Goal: Find specific page/section: Find specific page/section

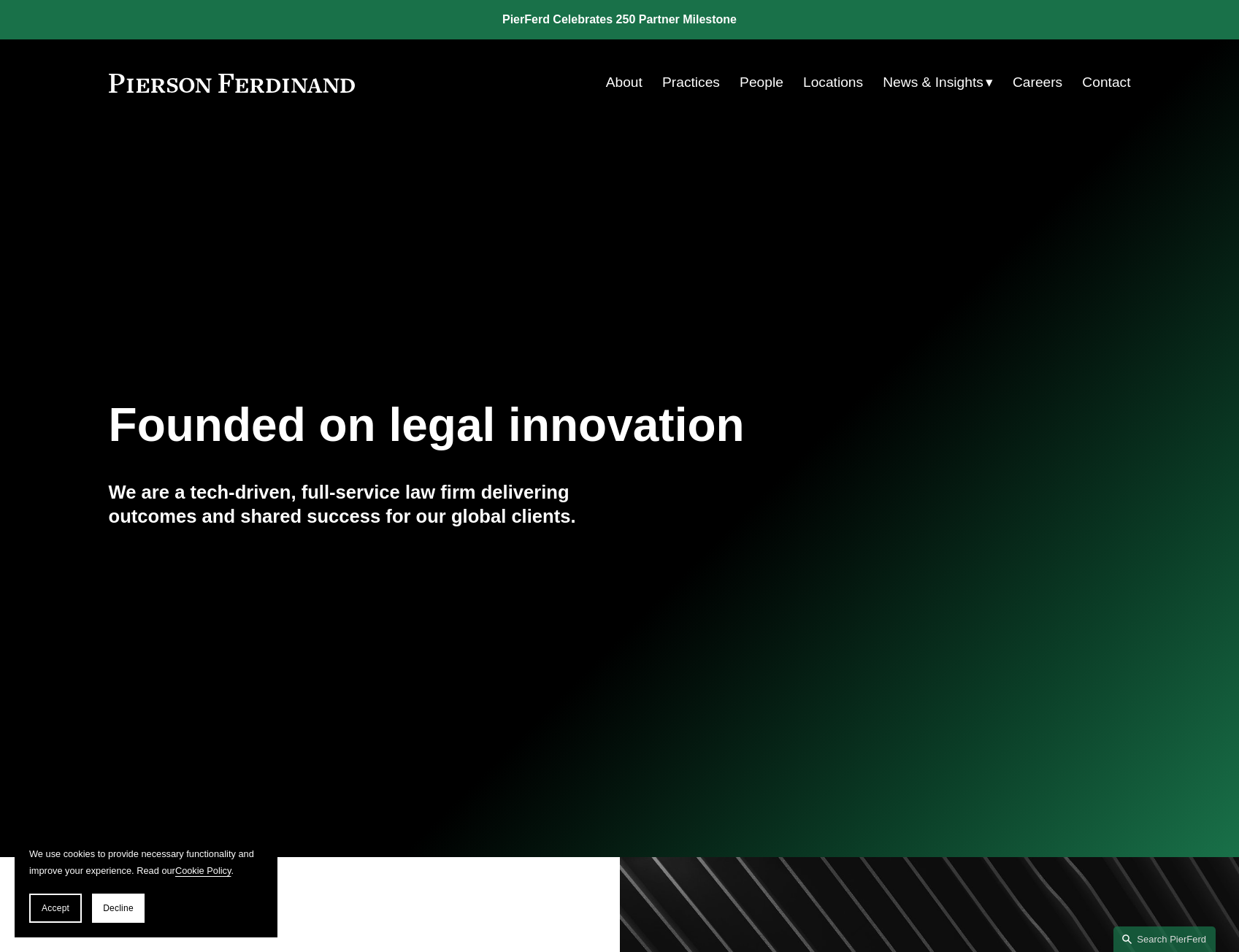
click at [829, 83] on link "Locations" at bounding box center [833, 82] width 60 height 28
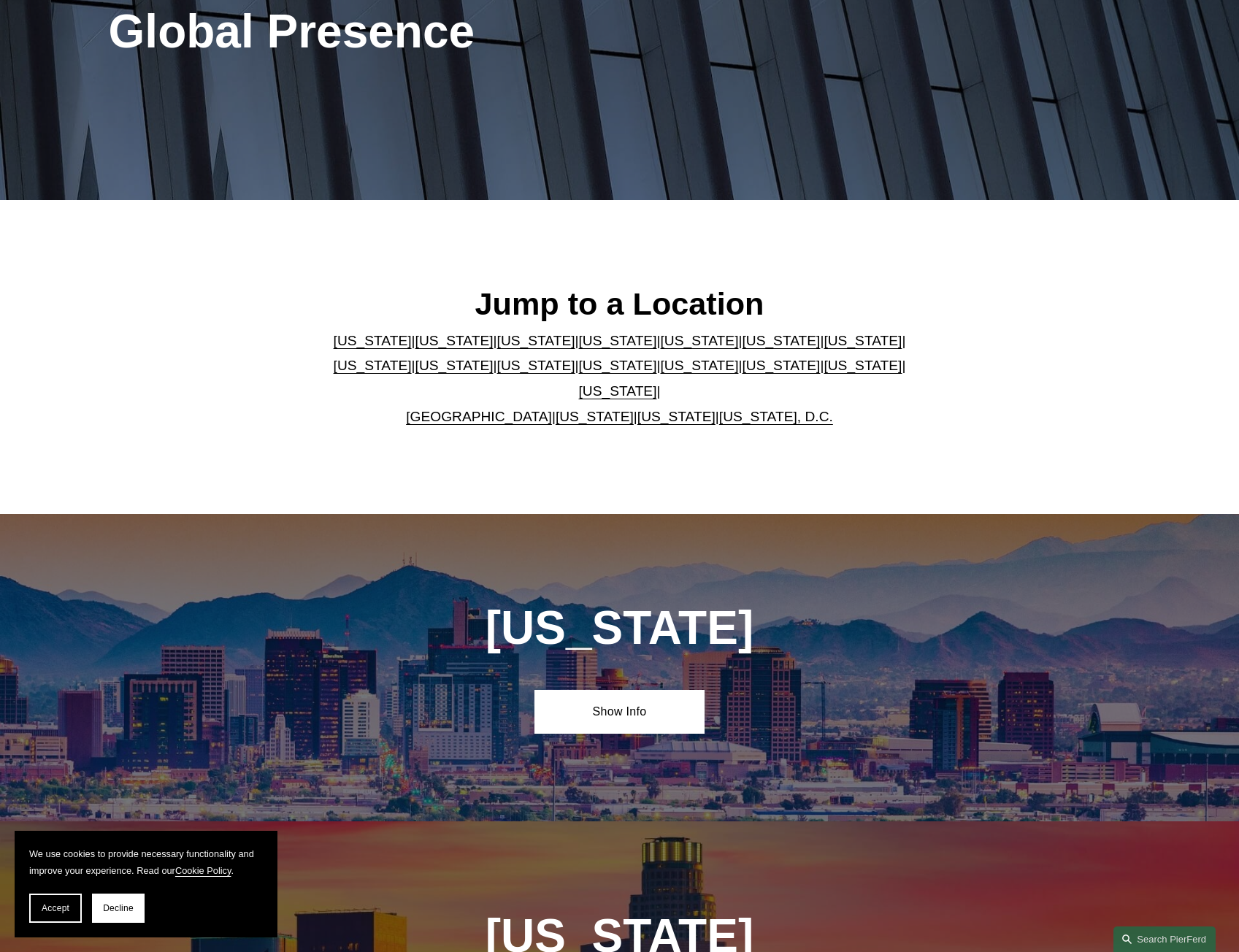
scroll to position [219, 0]
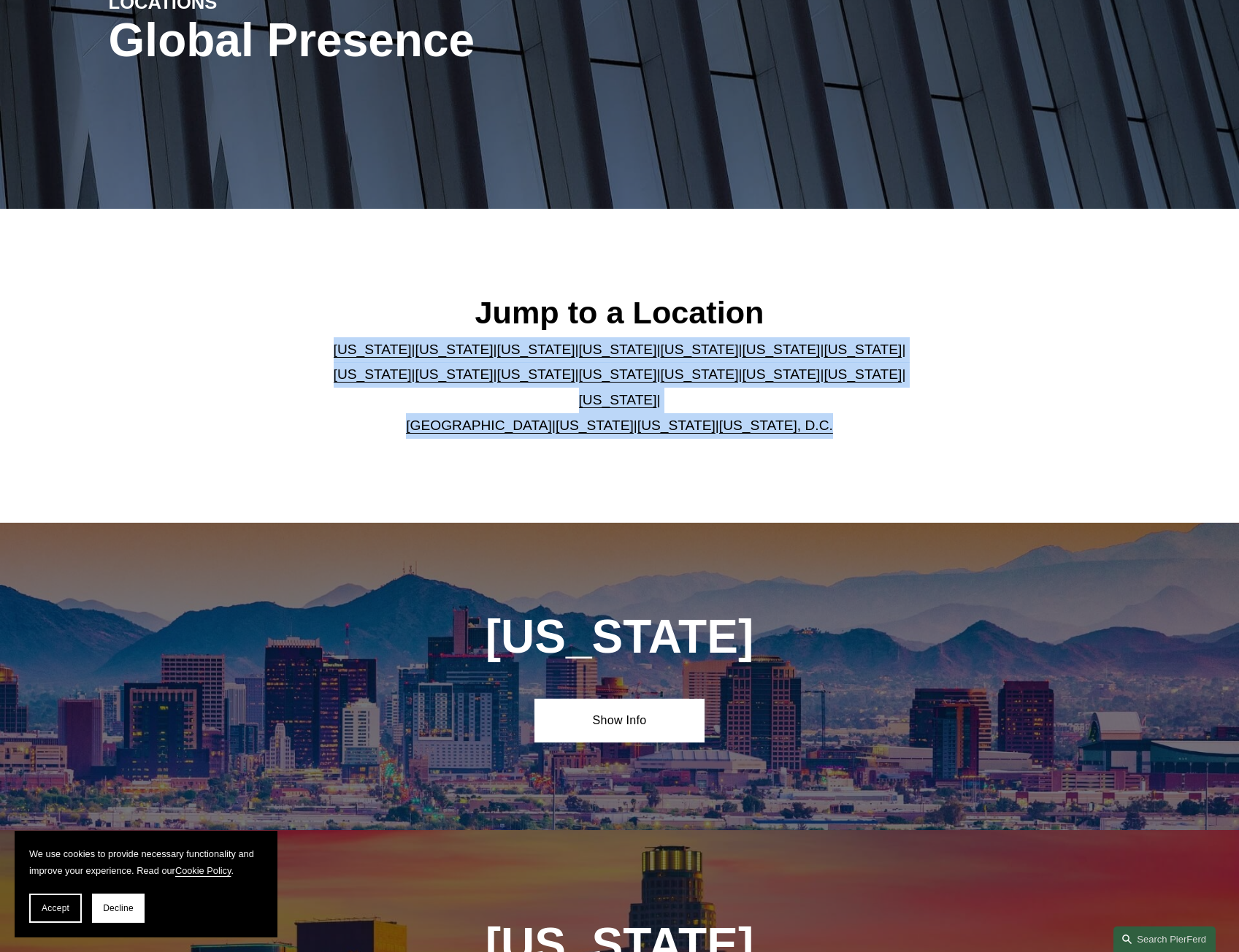
drag, startPoint x: 381, startPoint y: 361, endPoint x: 934, endPoint y: 416, distance: 555.7
click at [934, 416] on div "Jump to a Location [US_STATE] | [US_STATE] | [US_STATE] | [US_STATE] | [US_STAT…" at bounding box center [619, 365] width 1239 height 145
click at [934, 417] on div "Jump to a Location [US_STATE] | [US_STATE] | [US_STATE] | [US_STATE] | [US_STAT…" at bounding box center [619, 365] width 1239 height 145
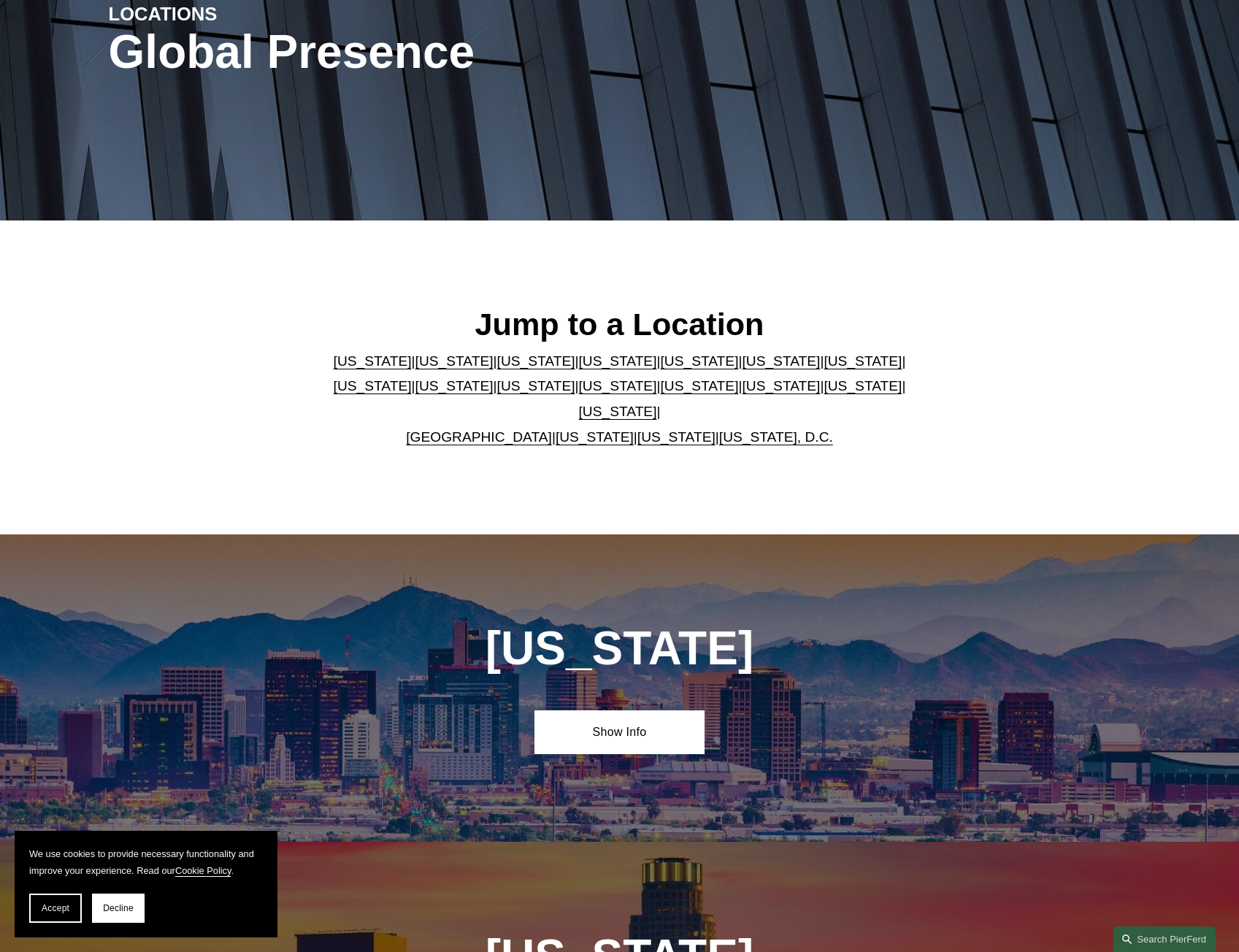
scroll to position [0, 0]
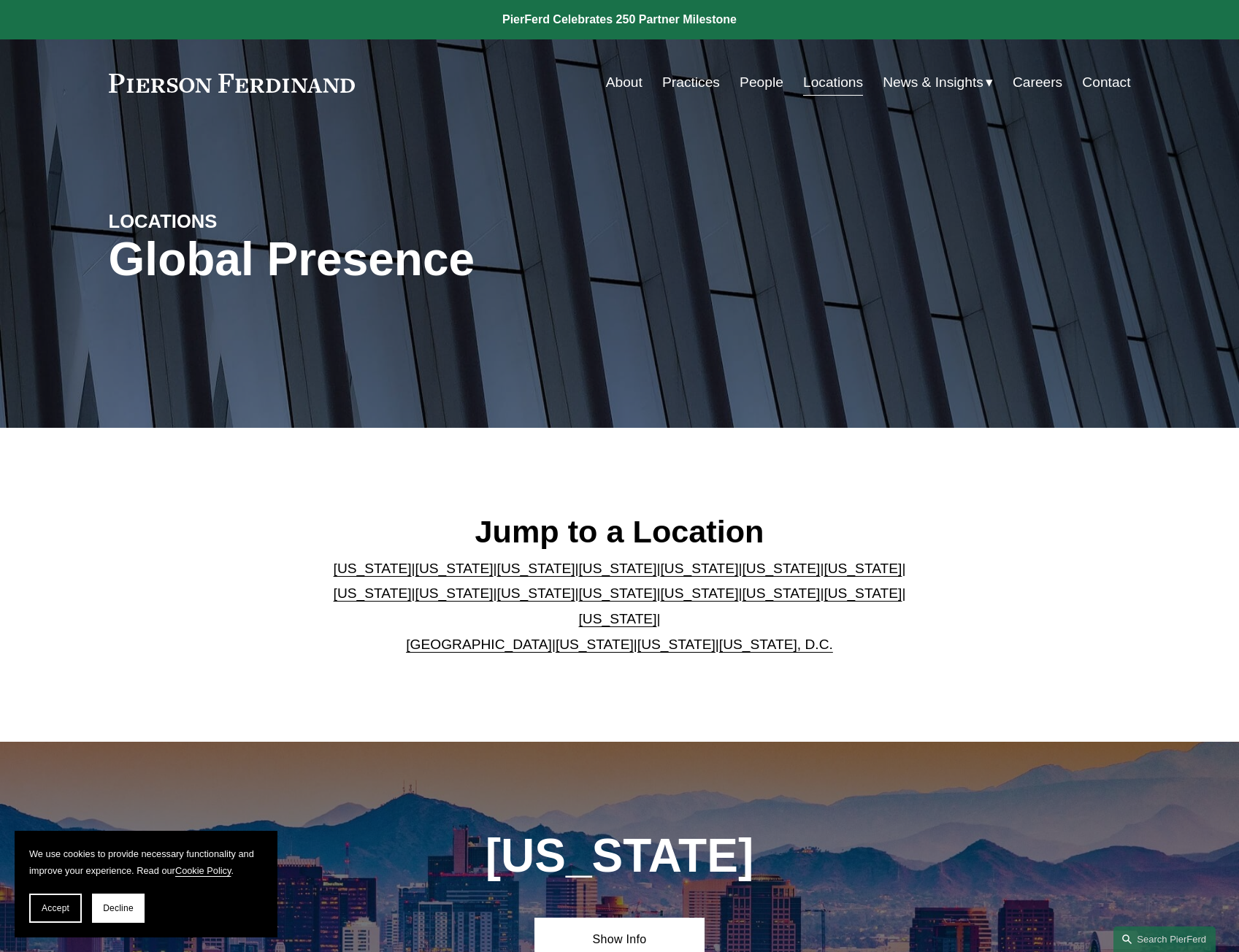
drag, startPoint x: 354, startPoint y: 644, endPoint x: 349, endPoint y: 299, distance: 345.0
drag, startPoint x: 549, startPoint y: 226, endPoint x: 656, endPoint y: 132, distance: 142.4
click at [556, 222] on div "LOCATIONS Global Presence" at bounding box center [619, 277] width 1239 height 220
click at [694, 81] on link "Practices" at bounding box center [691, 82] width 58 height 28
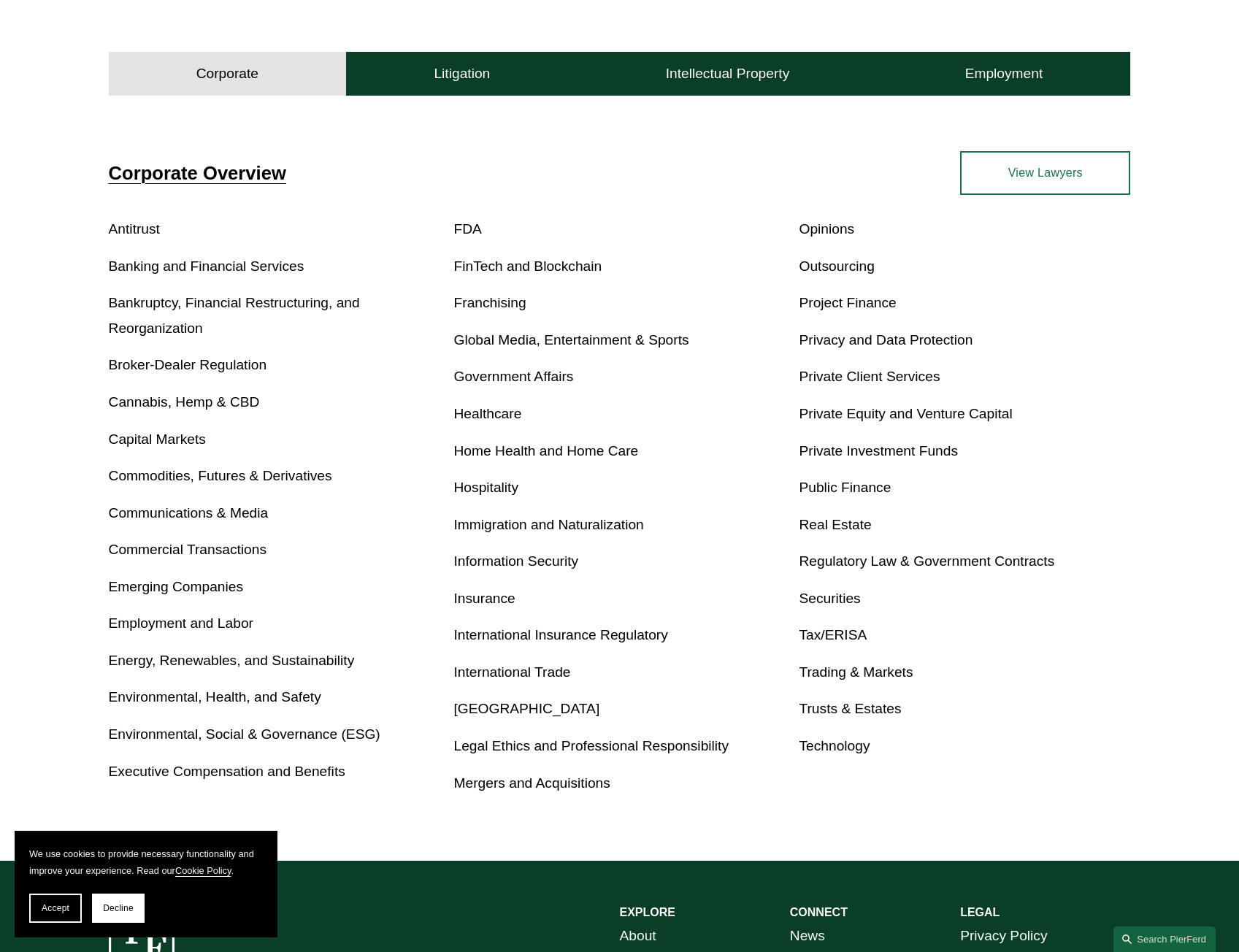
scroll to position [438, 0]
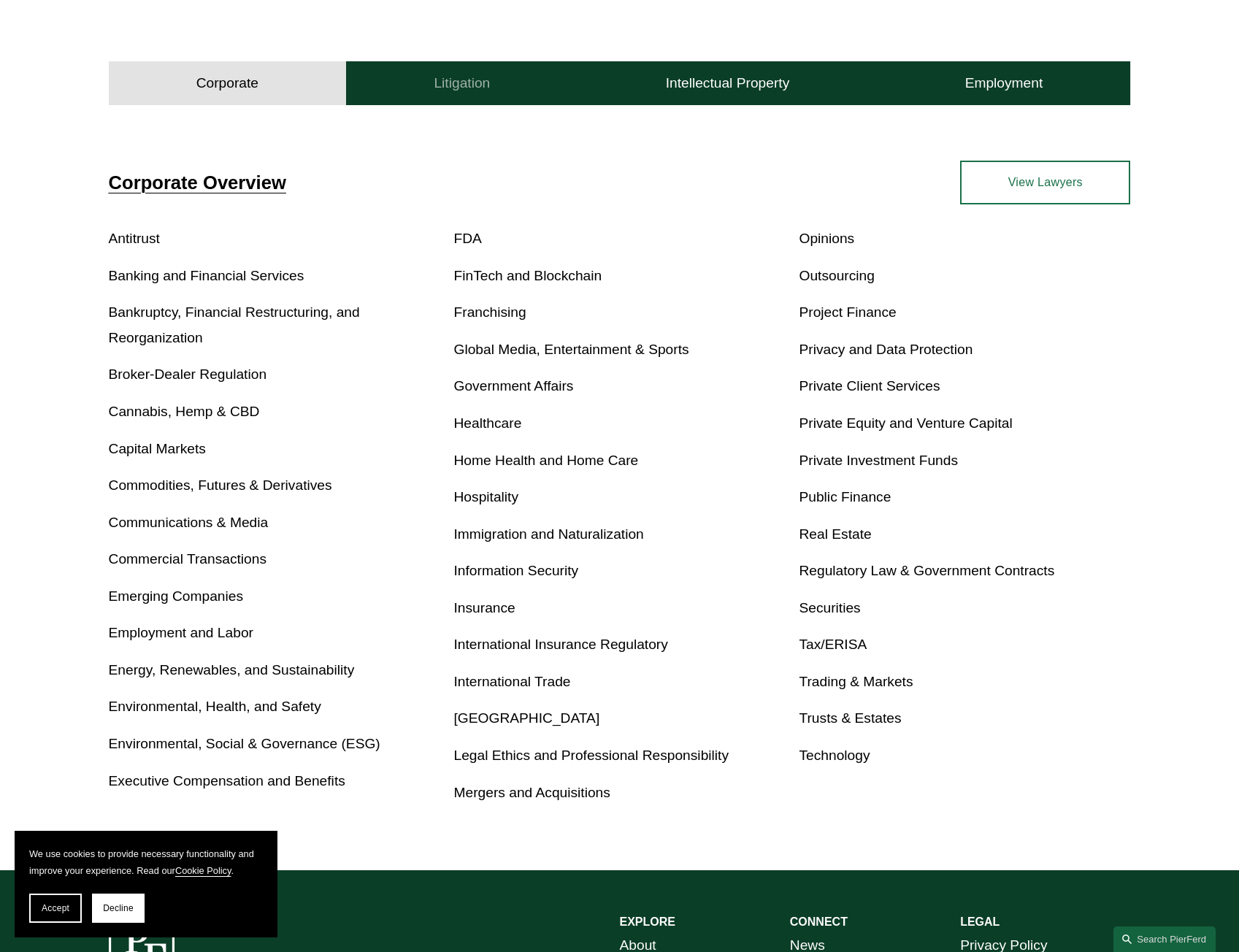
click at [491, 78] on button "Litigation" at bounding box center [462, 84] width 232 height 44
